Goal: Find specific page/section: Find specific page/section

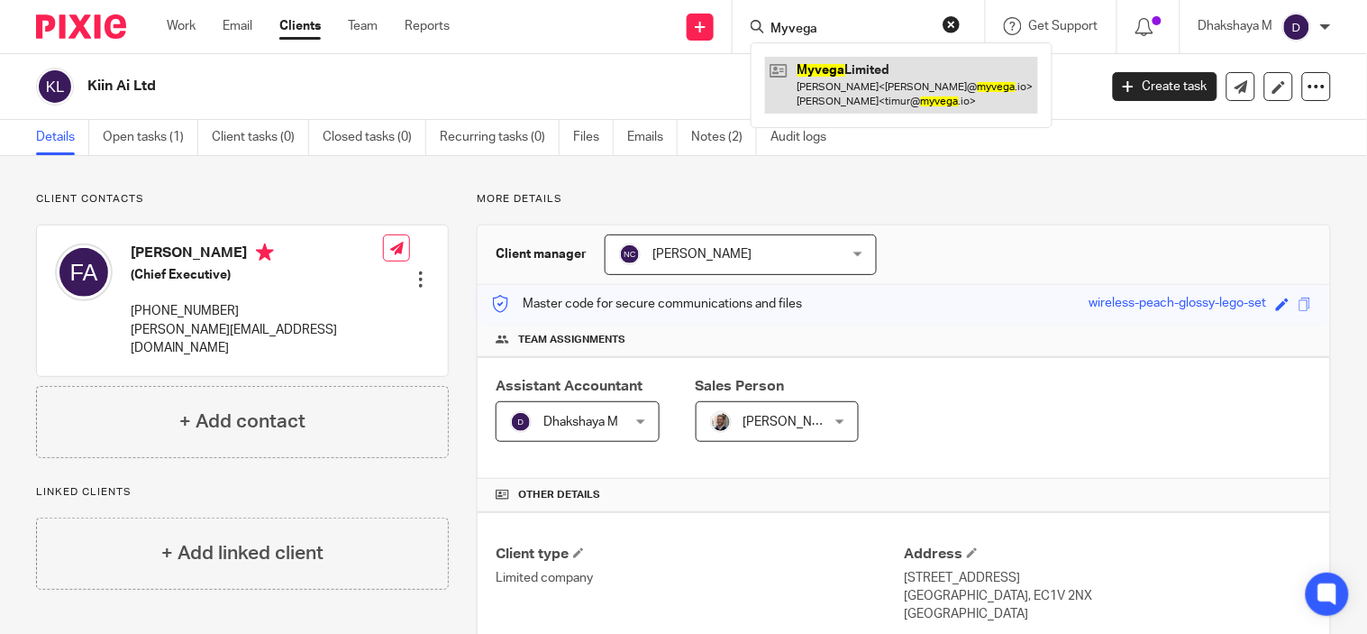
type input "Myvega"
click at [842, 92] on link at bounding box center [901, 85] width 273 height 56
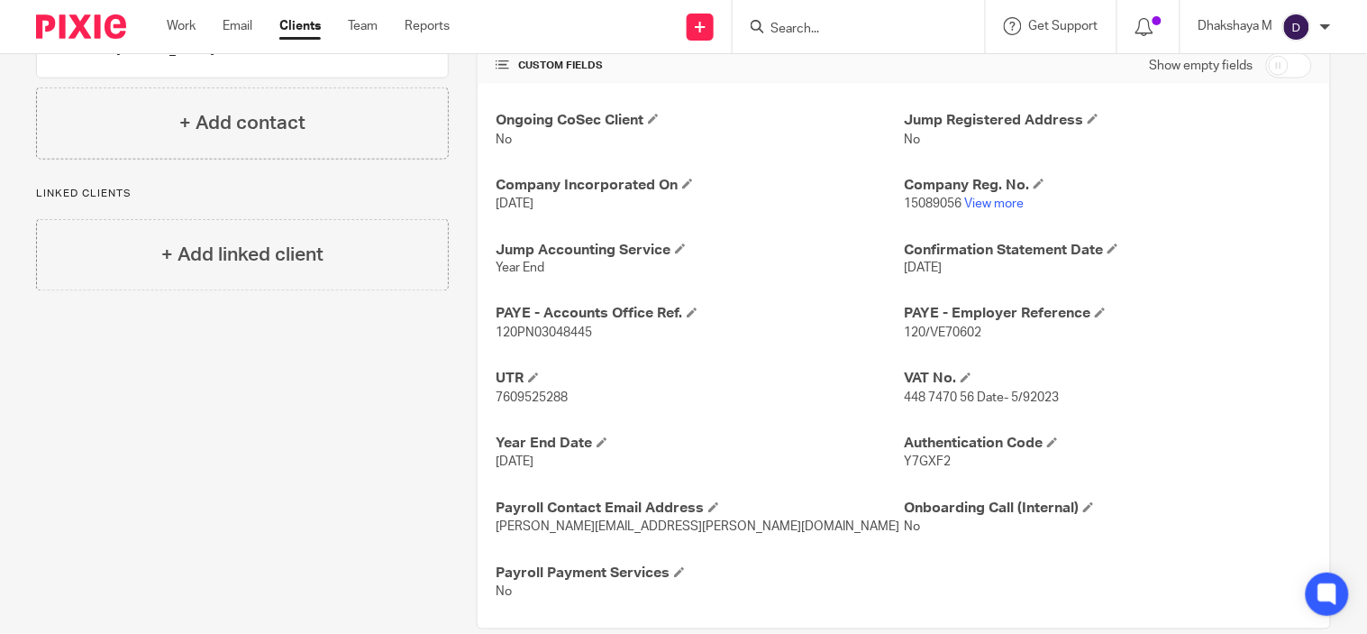
scroll to position [609, 0]
click at [920, 328] on span "120/VE70602" at bounding box center [942, 332] width 77 height 13
copy p "120/VE70602"
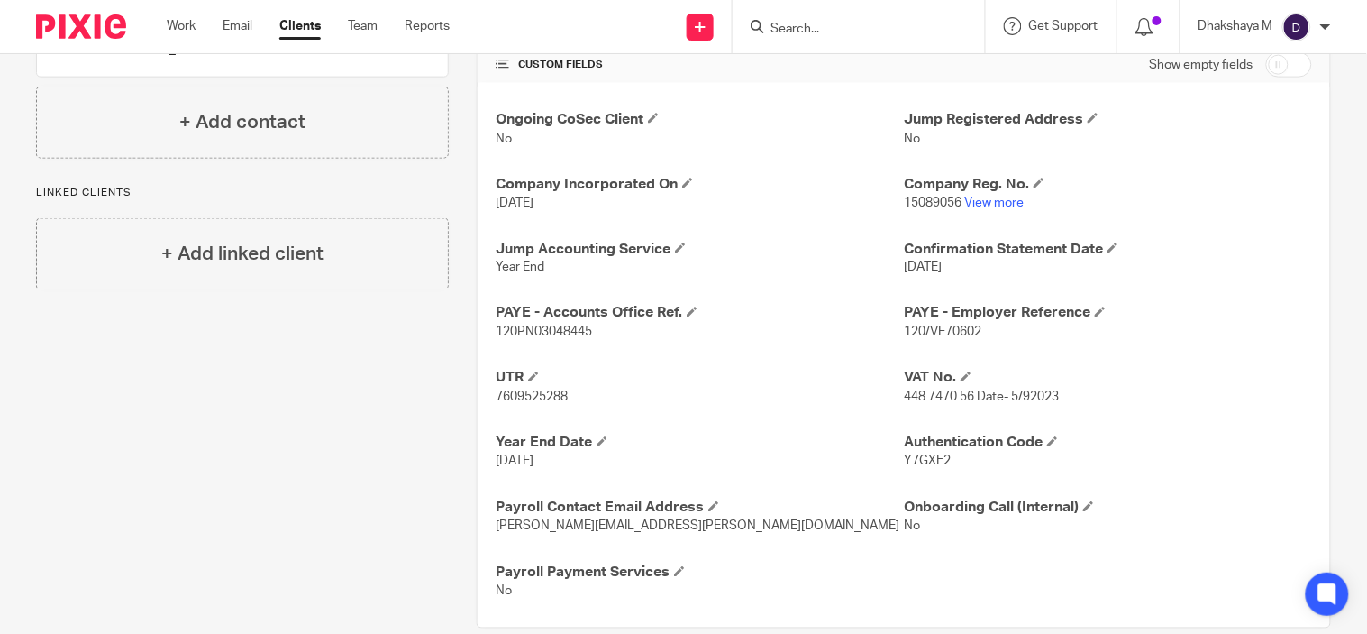
click at [579, 334] on span "120PN03048445" at bounding box center [544, 332] width 96 height 13
copy span "120PN03048445"
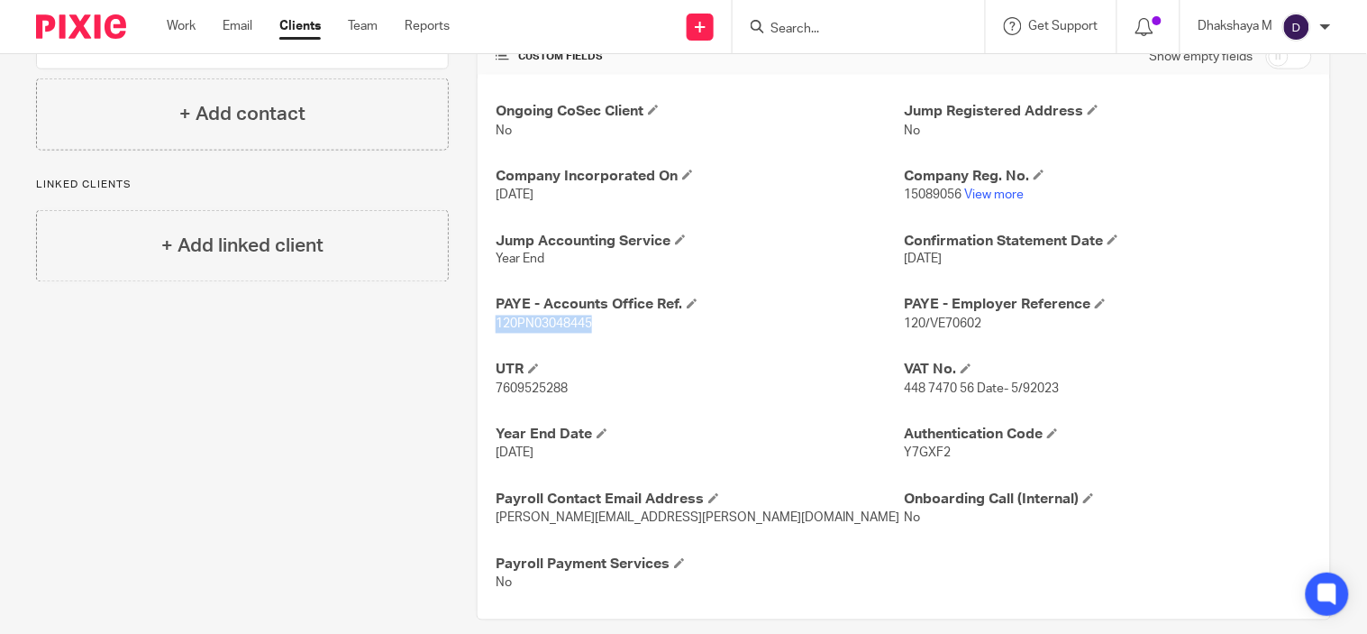
scroll to position [618, 0]
click at [524, 394] on span "7609525288" at bounding box center [532, 388] width 72 height 13
copy p "7609525288"
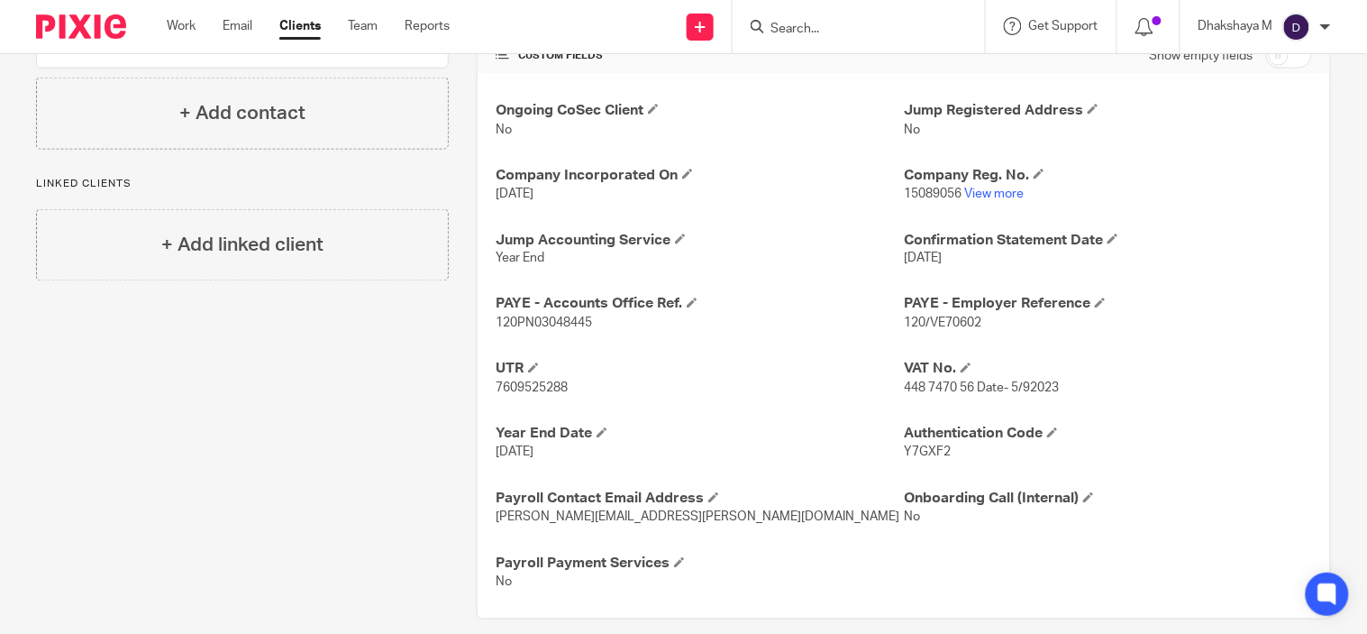
click at [908, 200] on span "15089056" at bounding box center [933, 193] width 58 height 13
copy p "15089056"
